Goal: Navigation & Orientation: Go to known website

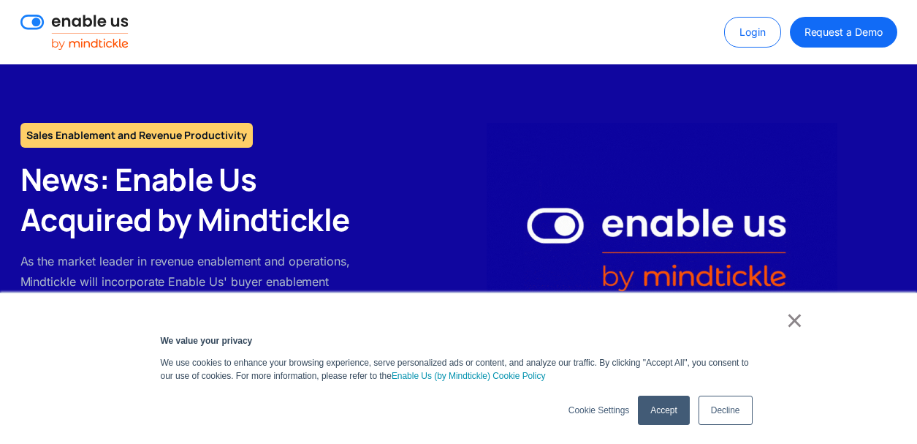
click at [667, 408] on link "Accept" at bounding box center [663, 409] width 51 height 29
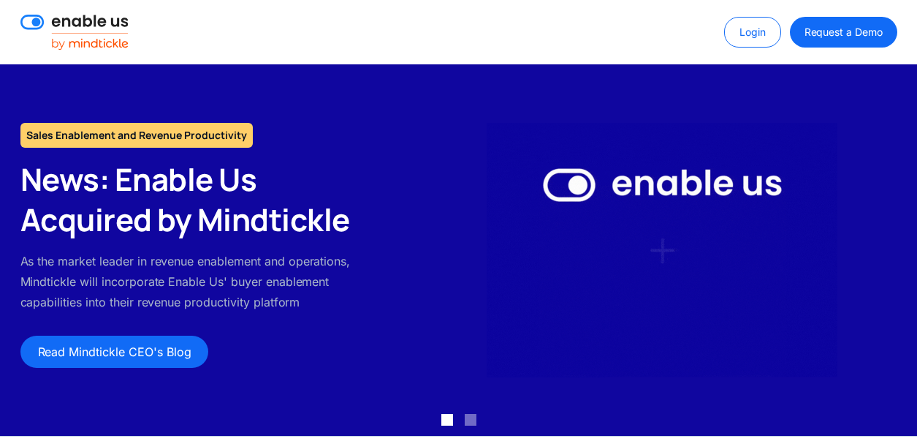
click at [95, 29] on img at bounding box center [74, 32] width 108 height 35
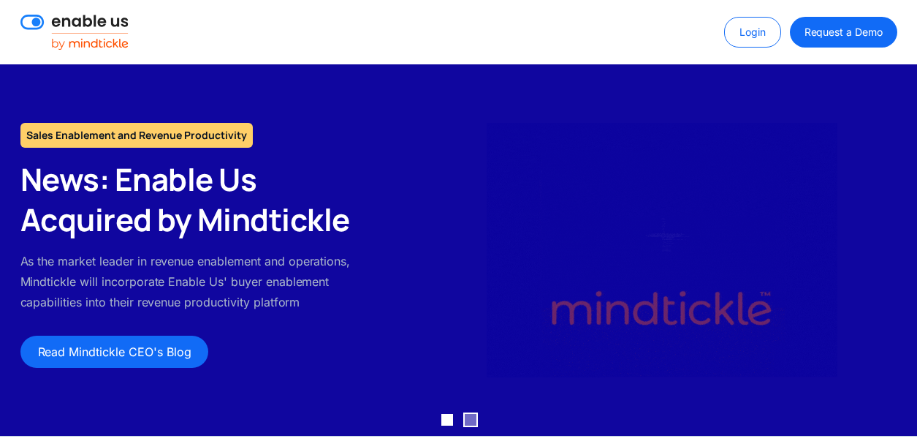
click at [474, 415] on div "Show slide 2 of 2" at bounding box center [471, 420] width 12 height 12
